Goal: Information Seeking & Learning: Learn about a topic

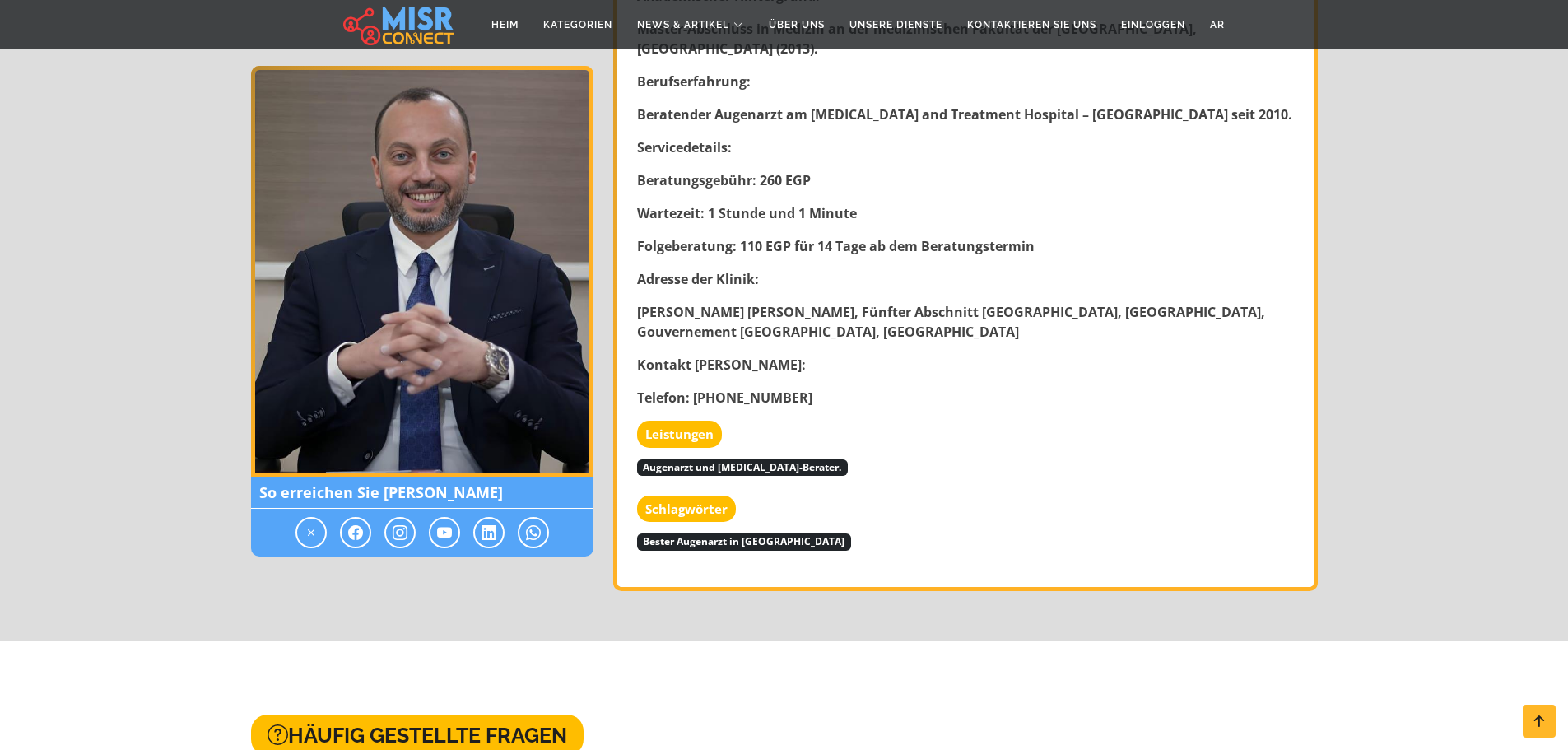
scroll to position [986, 0]
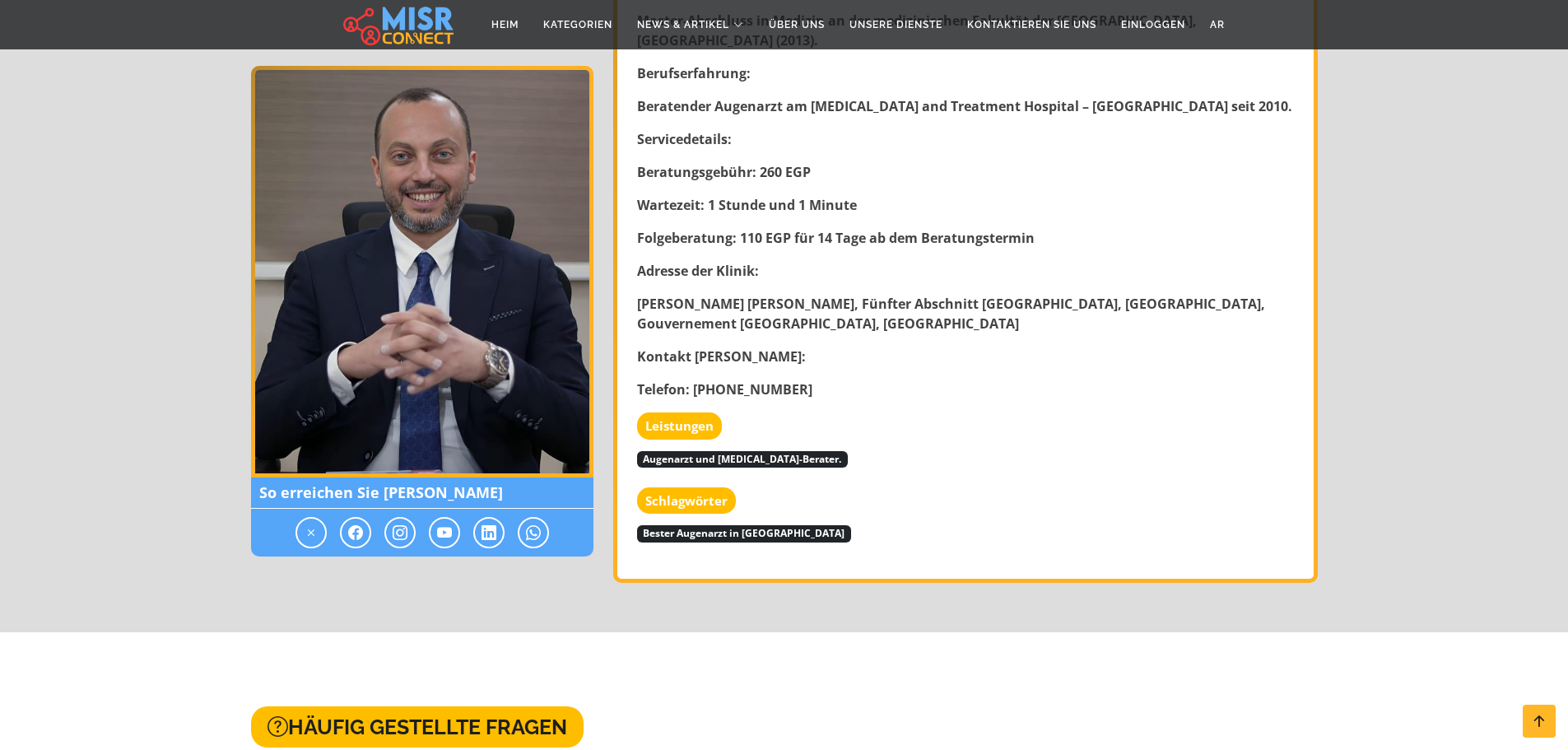
click at [690, 417] on font "Leistungen" at bounding box center [680, 425] width 69 height 16
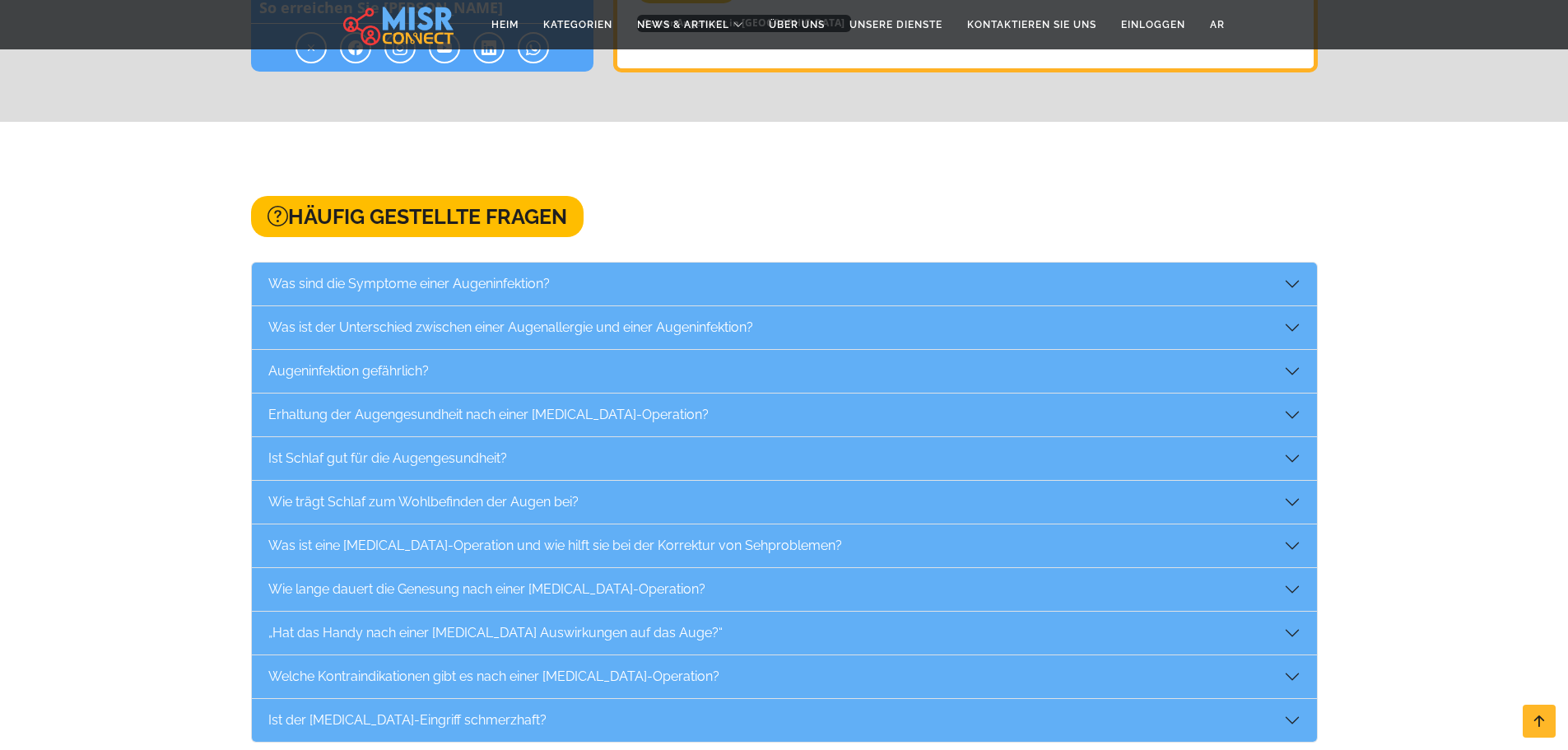
scroll to position [1520, 0]
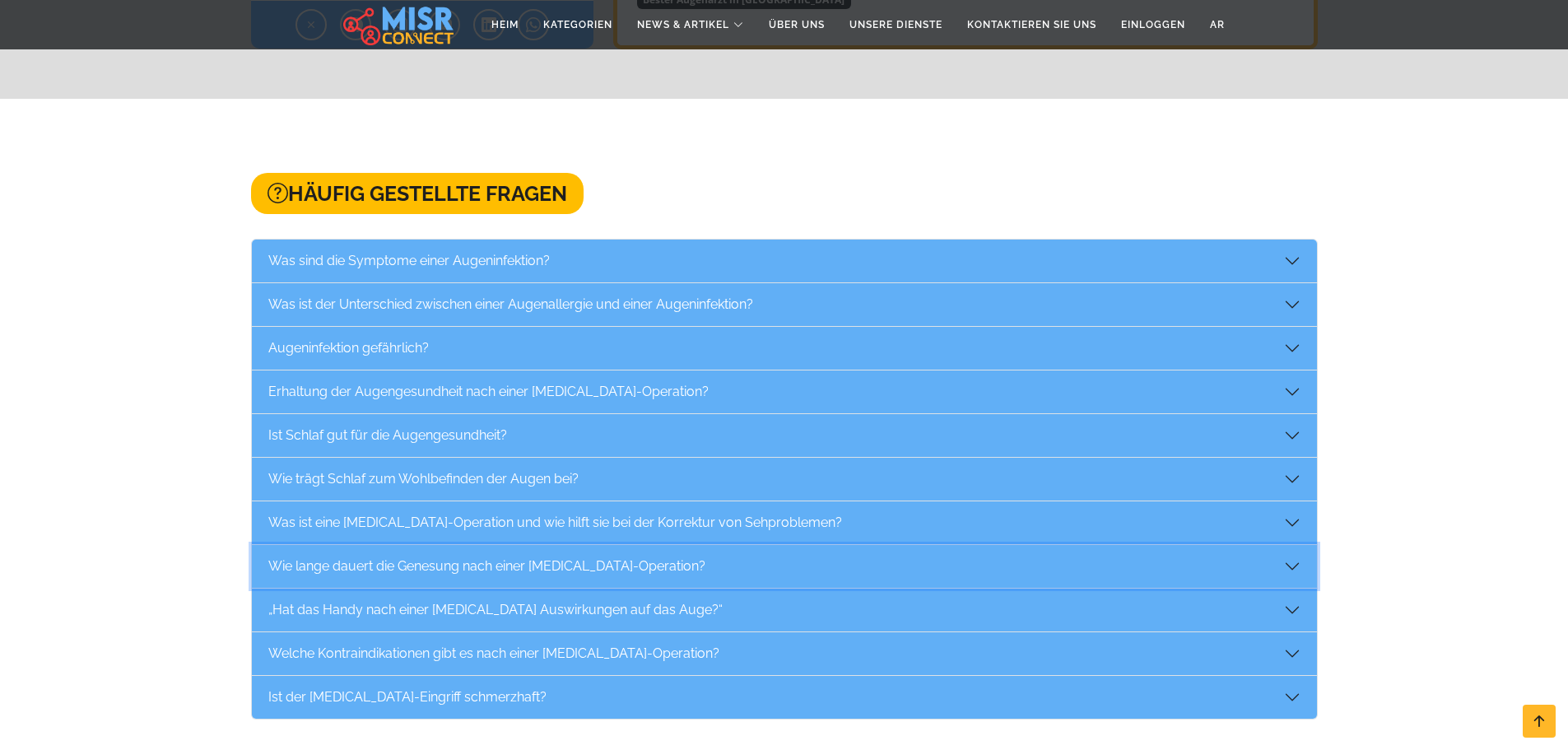
click at [1005, 545] on button "Wie lange dauert die Genesung nach einer [MEDICAL_DATA]-Operation?" at bounding box center [784, 566] width 1065 height 43
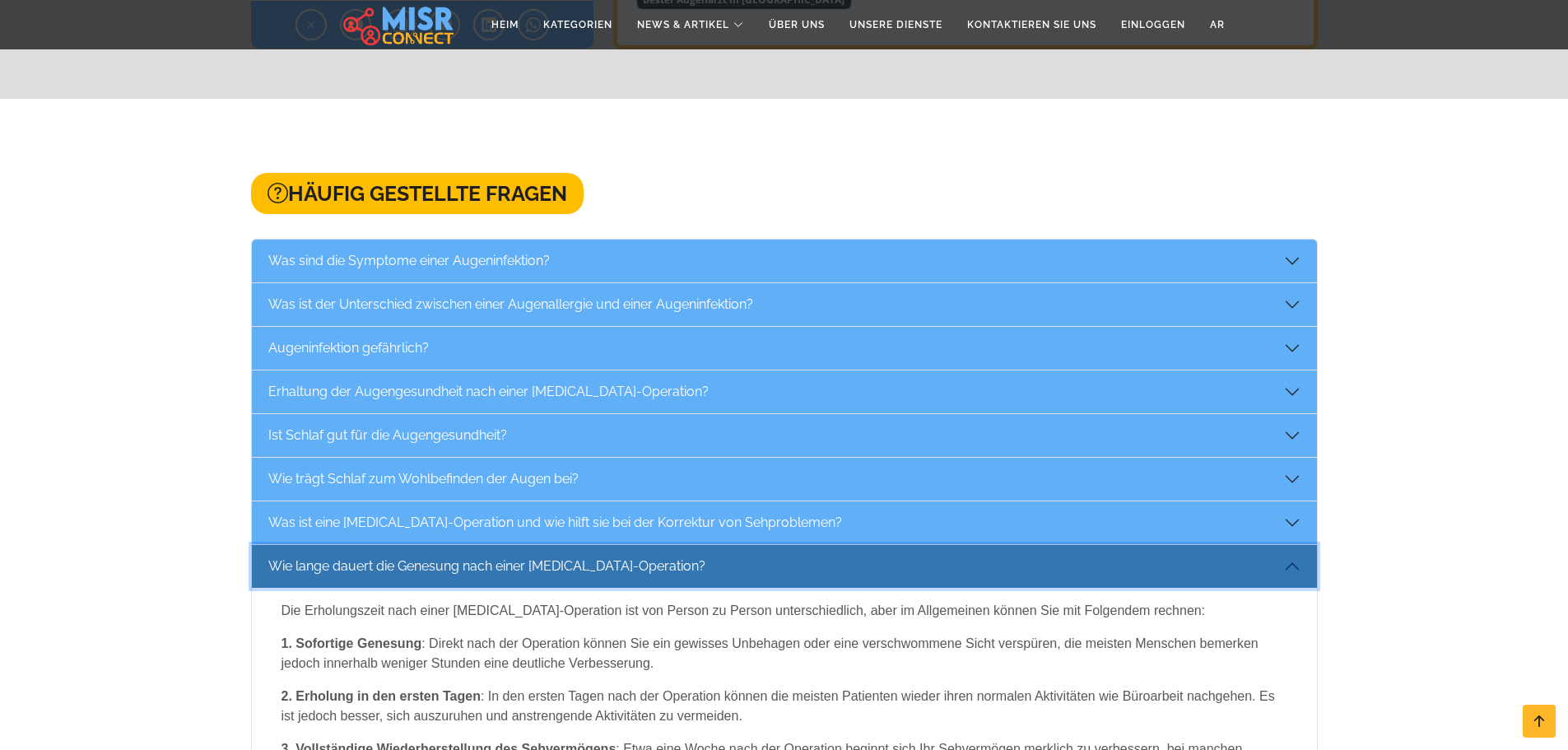
click at [1003, 545] on button "Wie lange dauert die Genesung nach einer [MEDICAL_DATA]-Operation?" at bounding box center [784, 566] width 1065 height 43
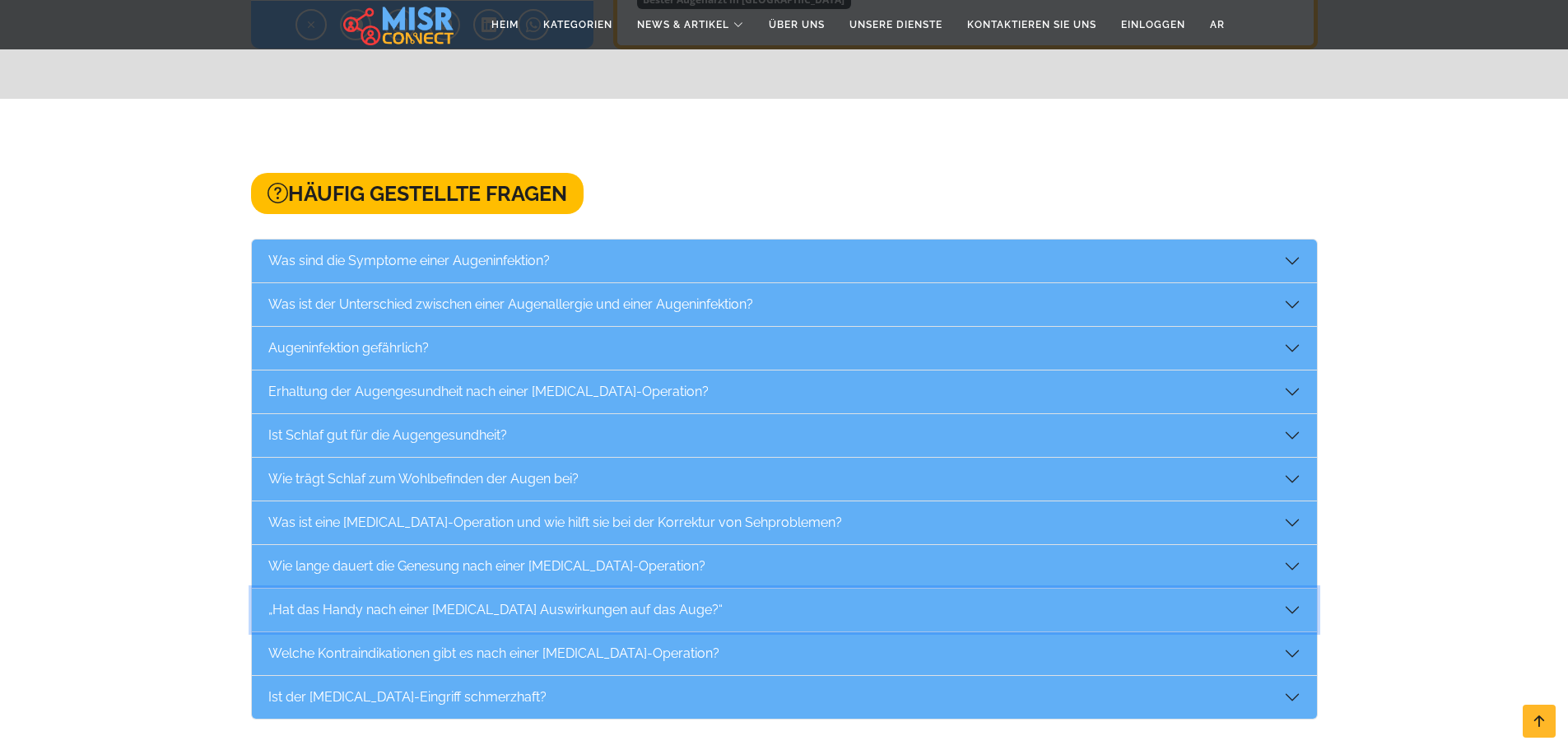
click at [498, 589] on button "„Hat das Handy nach einer [MEDICAL_DATA] Auswirkungen auf das Auge?“" at bounding box center [784, 610] width 1065 height 43
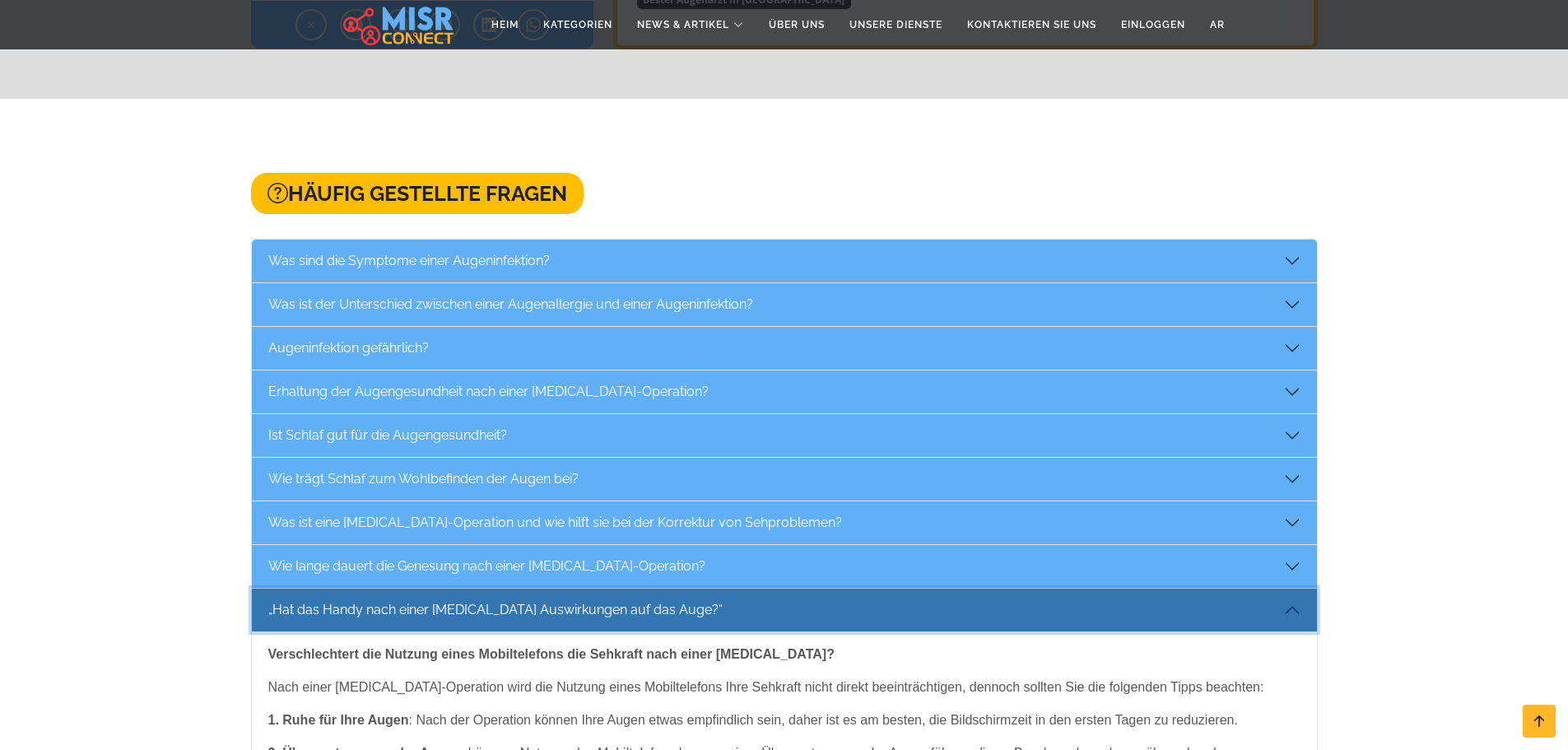
click at [497, 589] on button "„Hat das Handy nach einer [MEDICAL_DATA] Auswirkungen auf das Auge?“" at bounding box center [784, 610] width 1065 height 43
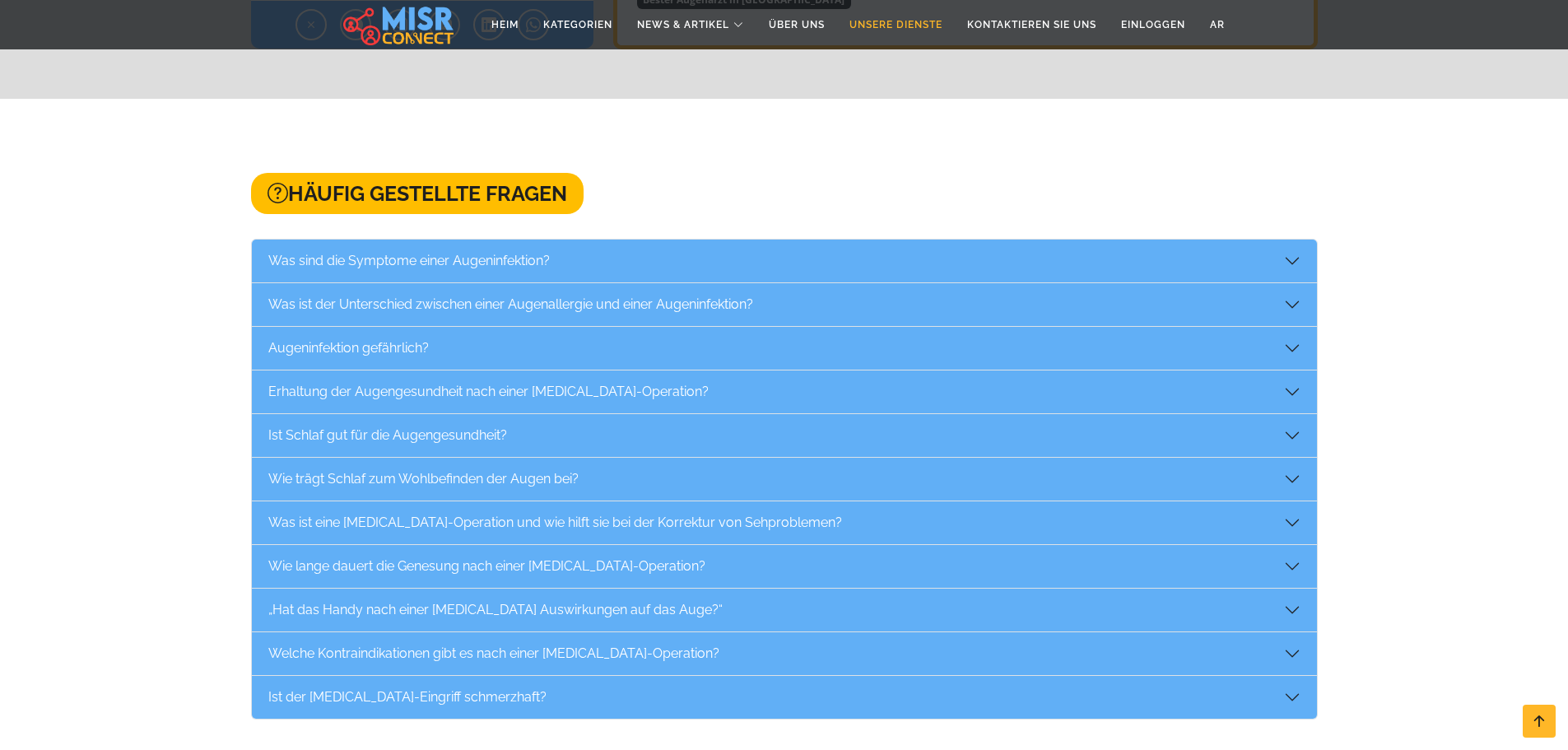
click at [862, 21] on font "Unsere Dienste" at bounding box center [895, 24] width 93 height 12
